Goal: Check status: Check status

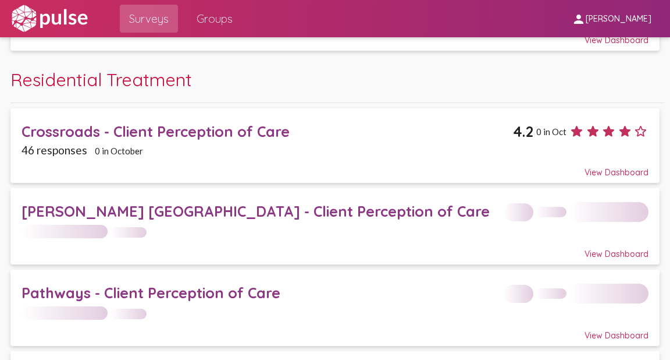
scroll to position [1689, 0]
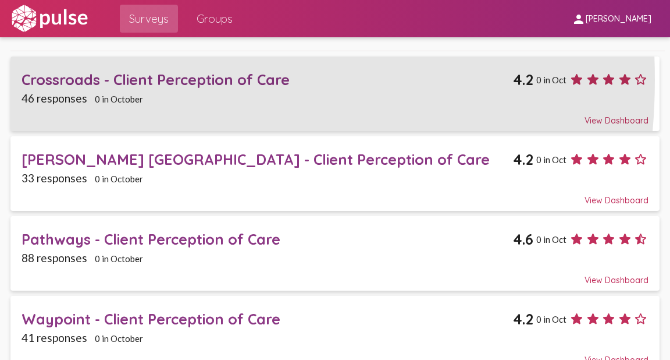
click at [67, 70] on div "Crossroads - Client Perception of Care" at bounding box center [268, 79] width 492 height 18
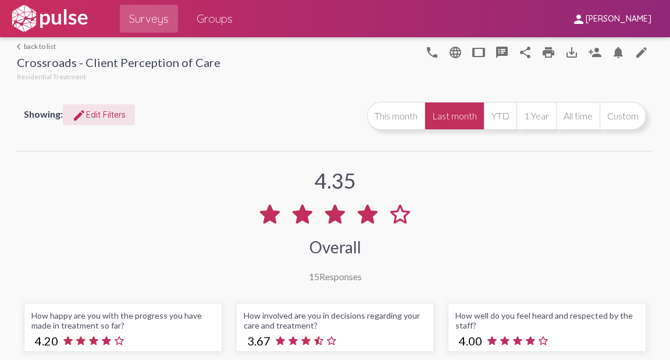
click at [102, 113] on span "edit Edit Filters" at bounding box center [99, 114] width 54 height 10
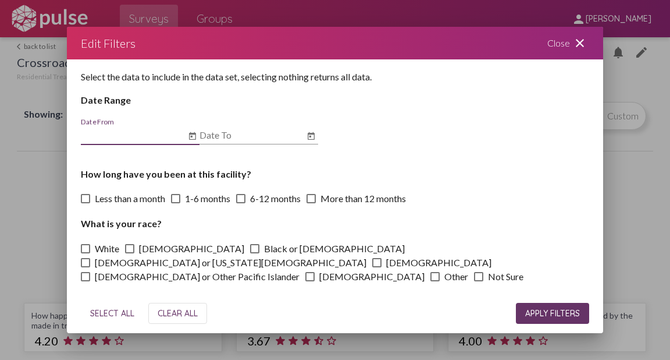
click at [190, 136] on icon "Open calendar" at bounding box center [192, 135] width 7 height 8
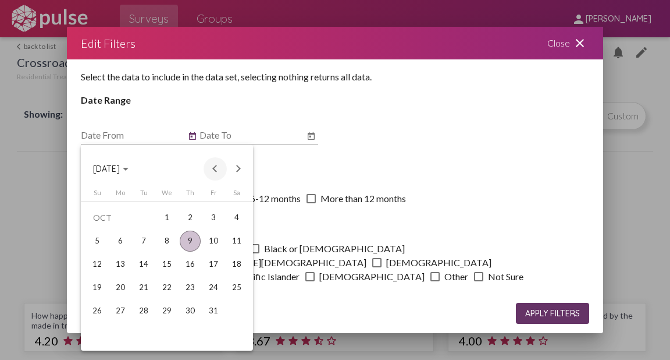
click at [213, 168] on button "Previous month" at bounding box center [215, 168] width 23 height 23
click at [212, 168] on button "Previous month" at bounding box center [215, 168] width 23 height 23
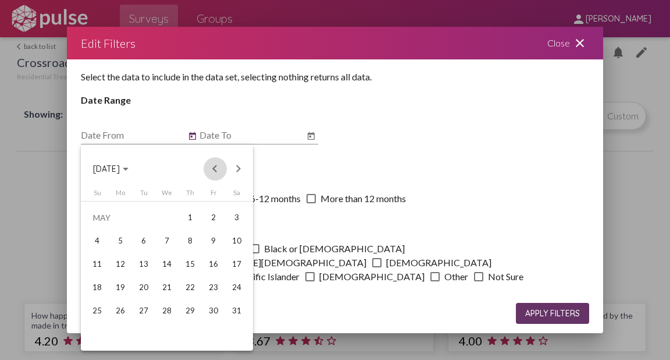
click at [212, 168] on button "Previous month" at bounding box center [215, 168] width 23 height 23
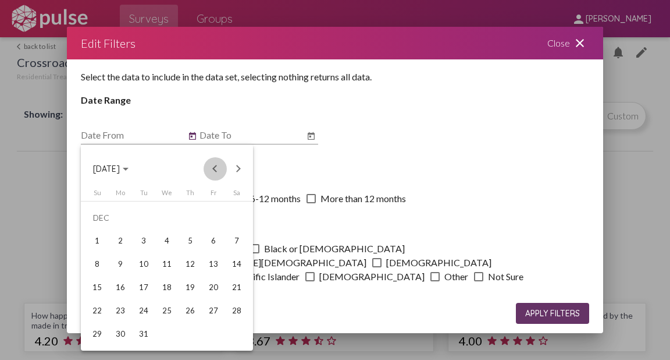
click at [212, 168] on button "Previous month" at bounding box center [215, 168] width 23 height 23
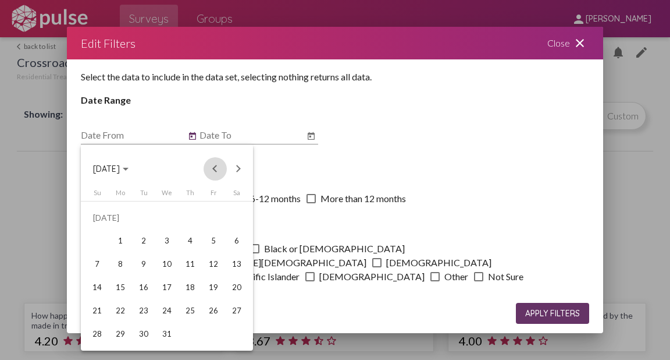
click at [212, 168] on button "Previous month" at bounding box center [215, 168] width 23 height 23
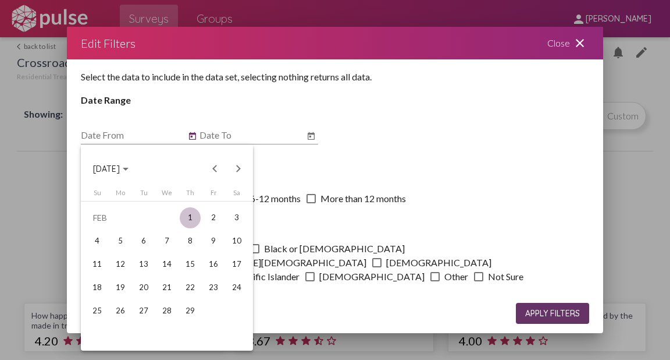
click at [187, 213] on div "1" at bounding box center [190, 217] width 21 height 21
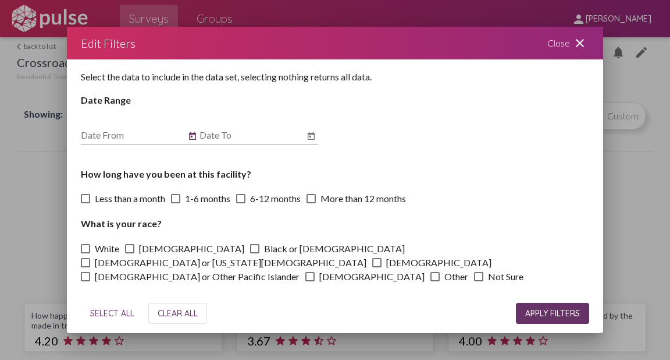
type input "[DATE]"
drag, startPoint x: 550, startPoint y: 312, endPoint x: 445, endPoint y: 278, distance: 110.6
click at [550, 312] on span "APPLY FILTERS" at bounding box center [552, 313] width 55 height 10
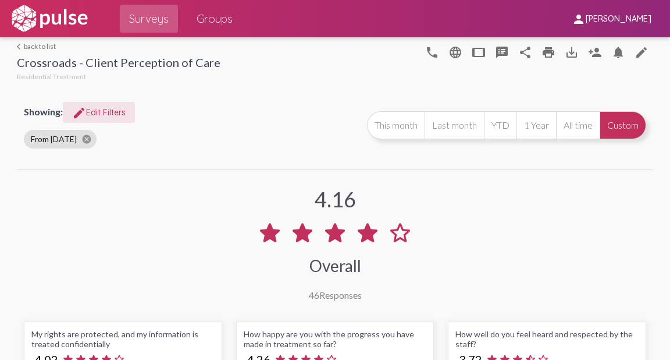
click at [102, 110] on span "edit Edit Filters" at bounding box center [99, 112] width 54 height 10
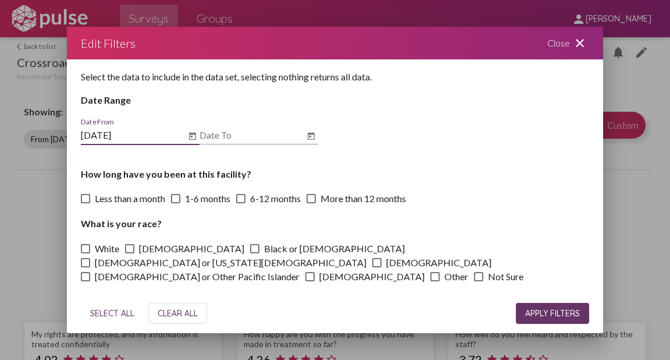
click at [309, 135] on icon "Open calendar" at bounding box center [311, 136] width 9 height 14
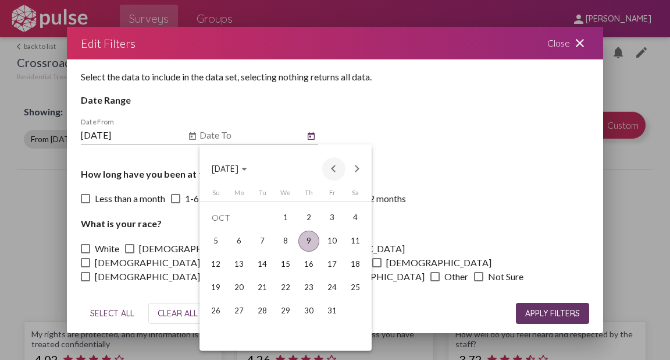
click at [336, 165] on button "Previous month" at bounding box center [333, 168] width 23 height 23
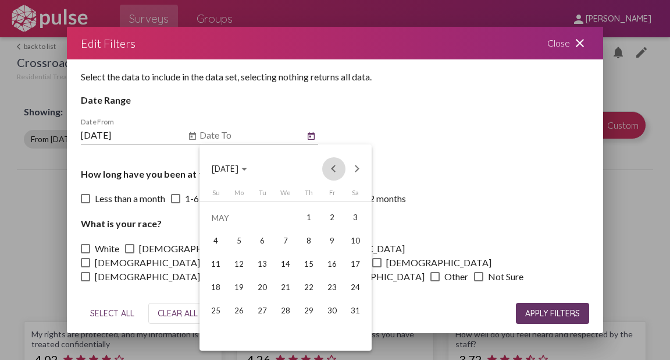
click at [336, 165] on button "Previous month" at bounding box center [333, 168] width 23 height 23
click at [356, 216] on div "1" at bounding box center [355, 217] width 21 height 21
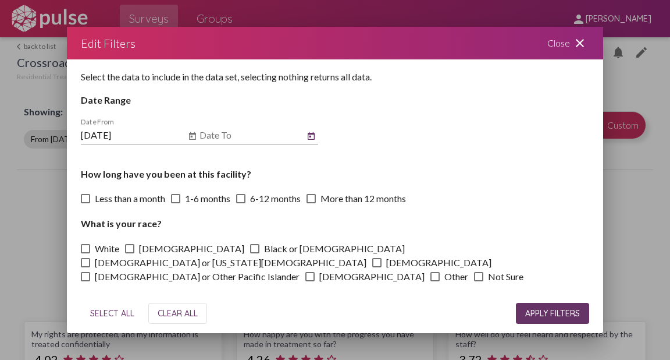
type input "[DATE]"
click at [558, 313] on span "APPLY FILTERS" at bounding box center [552, 313] width 55 height 10
